Goal: Entertainment & Leisure: Consume media (video, audio)

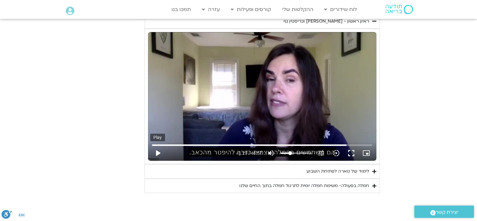
click at [158, 150] on button "play_arrow" at bounding box center [157, 152] width 15 height 15
click at [162, 153] on button "pause" at bounding box center [157, 152] width 15 height 15
click at [159, 151] on button "play_arrow" at bounding box center [157, 152] width 15 height 15
drag, startPoint x: 158, startPoint y: 151, endPoint x: 164, endPoint y: 155, distance: 7.6
click at [158, 150] on button "pause" at bounding box center [157, 152] width 15 height 15
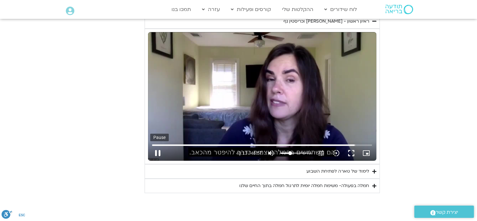
type input "2593.661024"
type input "16.9176136363636"
click at [287, 153] on input "Volume" at bounding box center [296, 153] width 31 height 4
click at [155, 150] on button "play_arrow" at bounding box center [157, 152] width 15 height 15
click at [159, 151] on button "pause" at bounding box center [157, 152] width 15 height 15
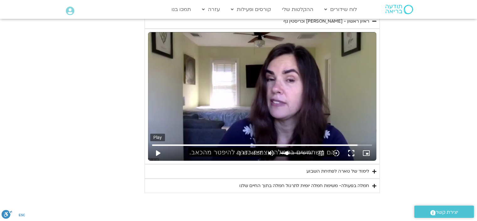
click at [159, 150] on button "play_arrow" at bounding box center [157, 152] width 15 height 15
click at [158, 154] on button "pause" at bounding box center [157, 152] width 15 height 15
click at [158, 152] on button "play_arrow" at bounding box center [157, 152] width 15 height 15
click at [161, 150] on button "pause" at bounding box center [157, 152] width 15 height 15
drag, startPoint x: 175, startPoint y: 165, endPoint x: 168, endPoint y: 155, distance: 12.6
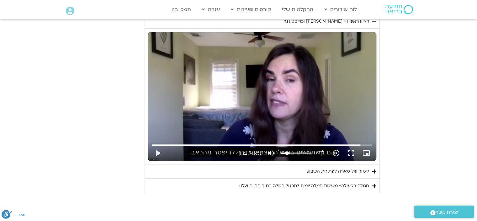
click at [170, 157] on div "play_arrow 44:22 / 46:57 volume_up Mute tune Resolution Auto 720p slow_motion_v…" at bounding box center [262, 152] width 224 height 15
drag, startPoint x: 157, startPoint y: 148, endPoint x: 30, endPoint y: 121, distance: 129.6
click at [156, 148] on button "play_arrow" at bounding box center [157, 152] width 15 height 15
click at [162, 152] on button "pause" at bounding box center [157, 152] width 15 height 15
click at [160, 153] on button "play_arrow" at bounding box center [157, 152] width 15 height 15
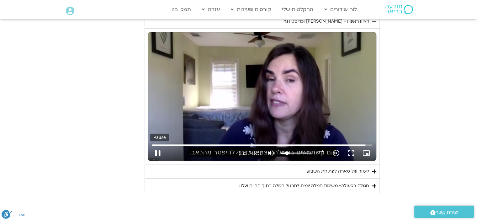
click at [153, 150] on button "pause" at bounding box center [157, 152] width 15 height 15
click at [158, 150] on button "play_arrow" at bounding box center [157, 152] width 15 height 15
drag, startPoint x: 159, startPoint y: 152, endPoint x: 167, endPoint y: 156, distance: 9.3
click at [159, 152] on button "pause" at bounding box center [157, 152] width 15 height 15
type input "2817.320072"
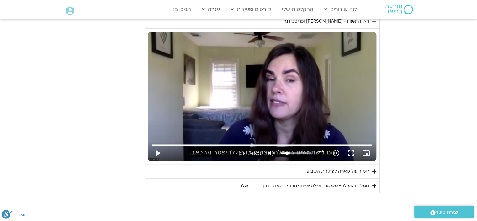
click at [332, 168] on div "לימוד של טארה לפתיחת השבוע" at bounding box center [338, 171] width 63 height 8
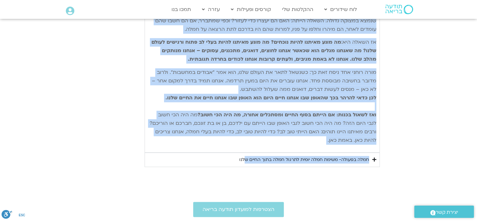
scroll to position [748, 0]
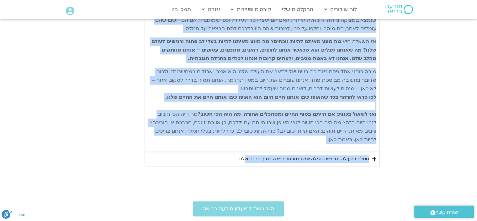
drag, startPoint x: 376, startPoint y: 90, endPoint x: 248, endPoint y: 136, distance: 136.1
click at [248, 136] on div "נתחיל את היום שלנו עם היסוד הבסיסי ביותר של חמלה – נוכחות קשובה המושרשת בגוף. א…" at bounding box center [262, 40] width 228 height 218
copy div "נתחיל את היום שלנו עם היסוד הבסיסי ביותר של חמלה – נוכחות קשובה המושרשת בגוף. א…"
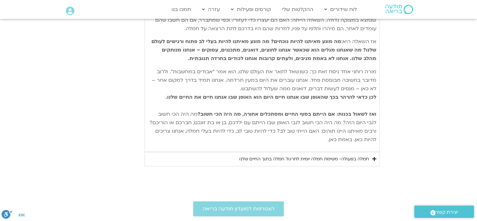
click at [296, 155] on div "חמלה בפעולה- משימת חמלה יומית לתרגול חמלה בתוך החיים שלנו" at bounding box center [304, 159] width 130 height 8
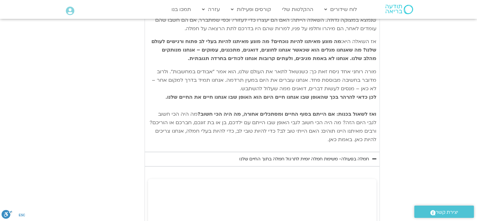
click at [341, 155] on div "חמלה בפעולה- משימת חמלה יומית לתרגול חמלה בתוך החיים שלנו" at bounding box center [304, 159] width 130 height 8
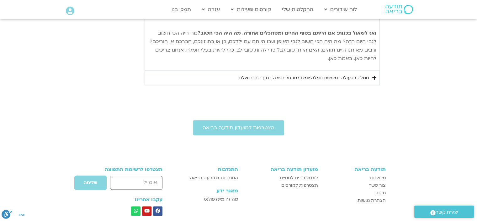
scroll to position [780, 0]
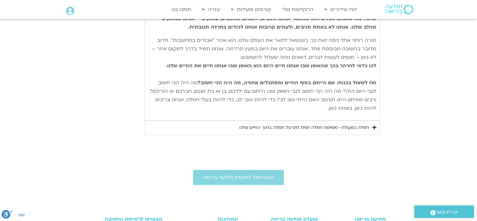
click at [343, 124] on div "חמלה בפעולה- משימת חמלה יומית לתרגול חמלה בתוך החיים שלנו" at bounding box center [304, 128] width 130 height 8
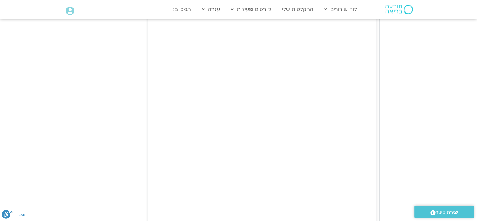
scroll to position [899, 0]
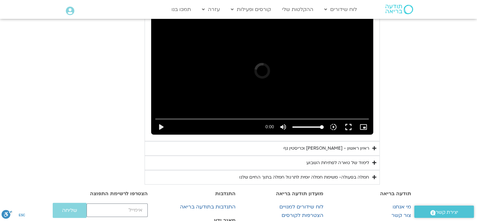
scroll to position [372, 0]
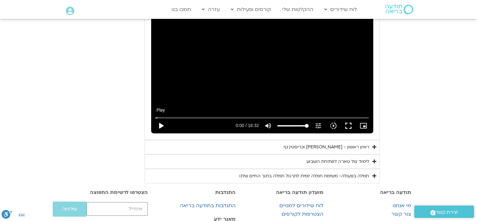
click at [161, 125] on button "play_arrow" at bounding box center [160, 125] width 15 height 15
type input "2.655434"
type input "46.2357954545455"
type input "2.788562"
type input "46.2357954545455"
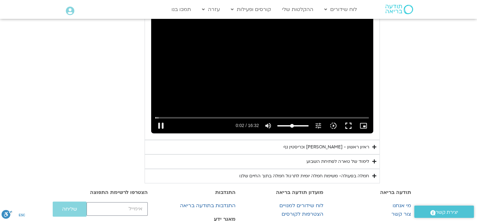
click at [292, 125] on input "Volume" at bounding box center [292, 126] width 31 height 4
type input "3.372786"
type input "20.78125"
type input "3.454605"
type input "20.78125"
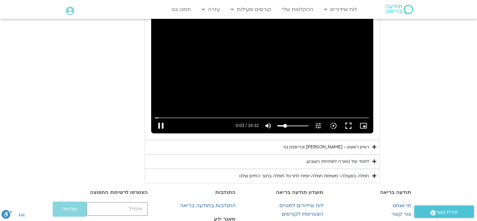
click at [285, 124] on input "Volume" at bounding box center [292, 126] width 31 height 4
type input "18.953555"
type input "46.2357954545455"
type input "19.086278"
type input "46.2357954545455"
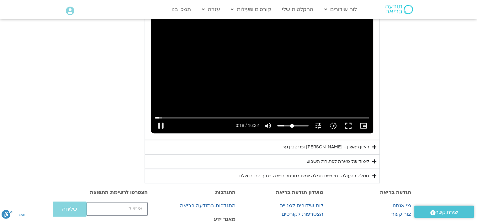
click at [292, 125] on input "Volume" at bounding box center [292, 126] width 31 height 4
click at [165, 116] on input "Seek" at bounding box center [262, 118] width 214 height 4
click at [156, 116] on input "Seek" at bounding box center [262, 118] width 214 height 4
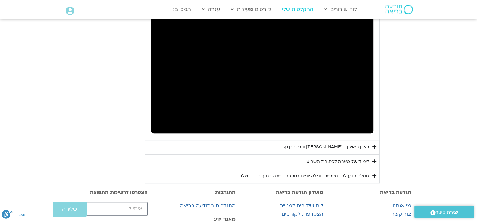
type input "583.806107"
